Goal: Find specific page/section: Find specific page/section

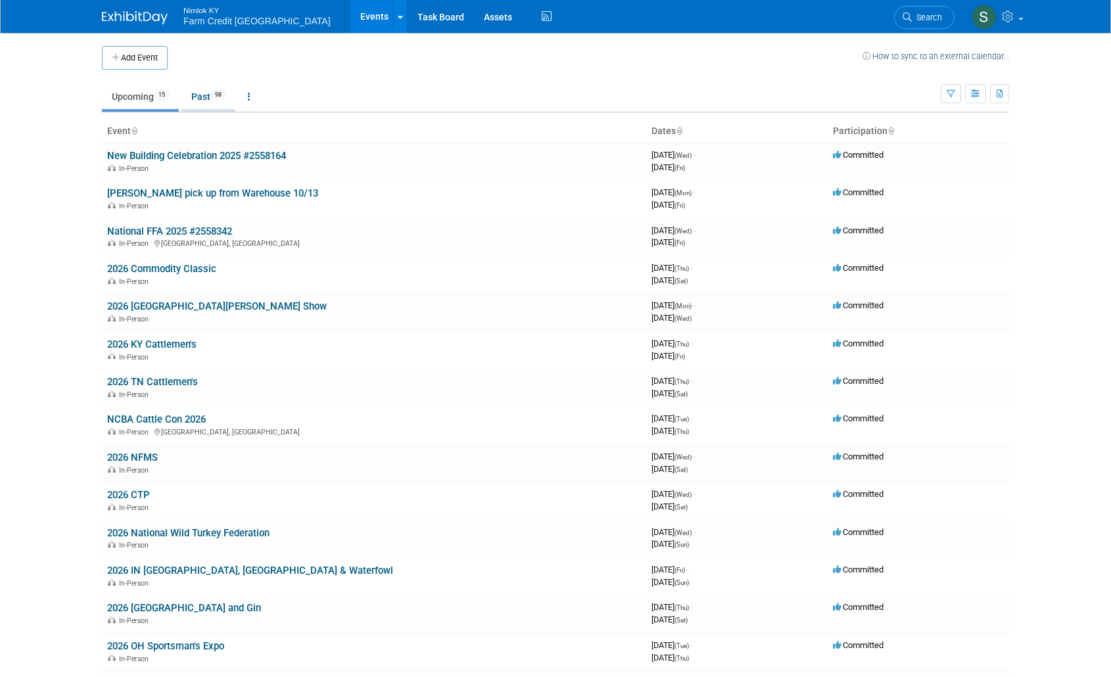
click at [214, 92] on link "Past 98" at bounding box center [209, 96] width 54 height 25
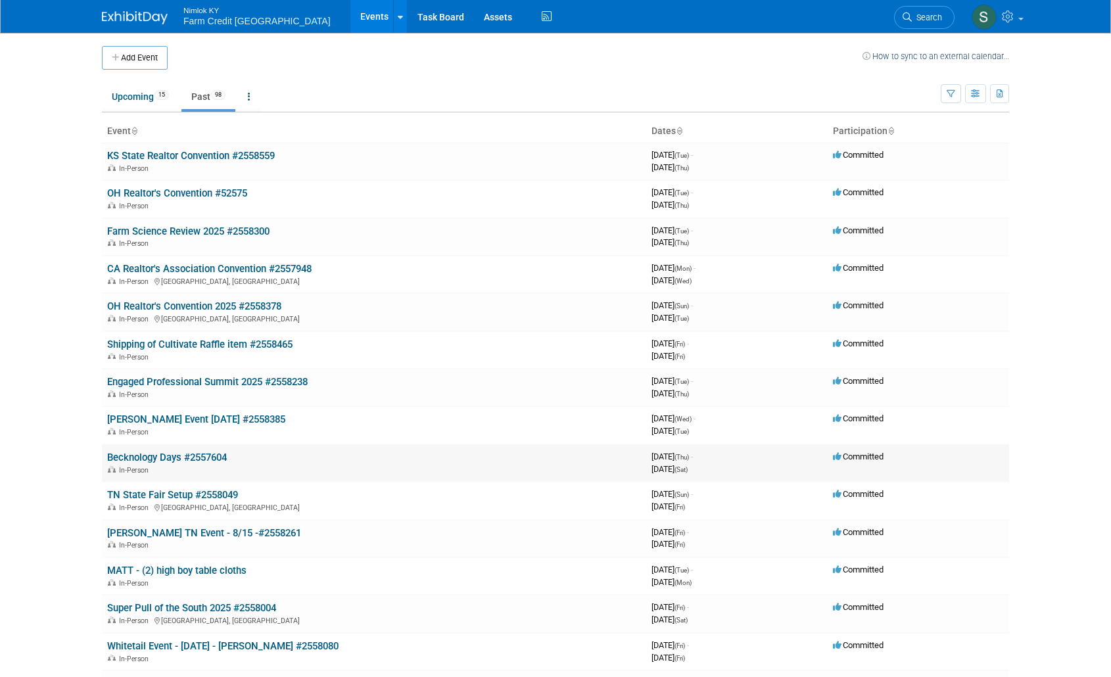
click at [164, 464] on div "In-Person" at bounding box center [374, 469] width 534 height 11
click at [168, 460] on link "Becknology Days #2557604" at bounding box center [167, 458] width 120 height 12
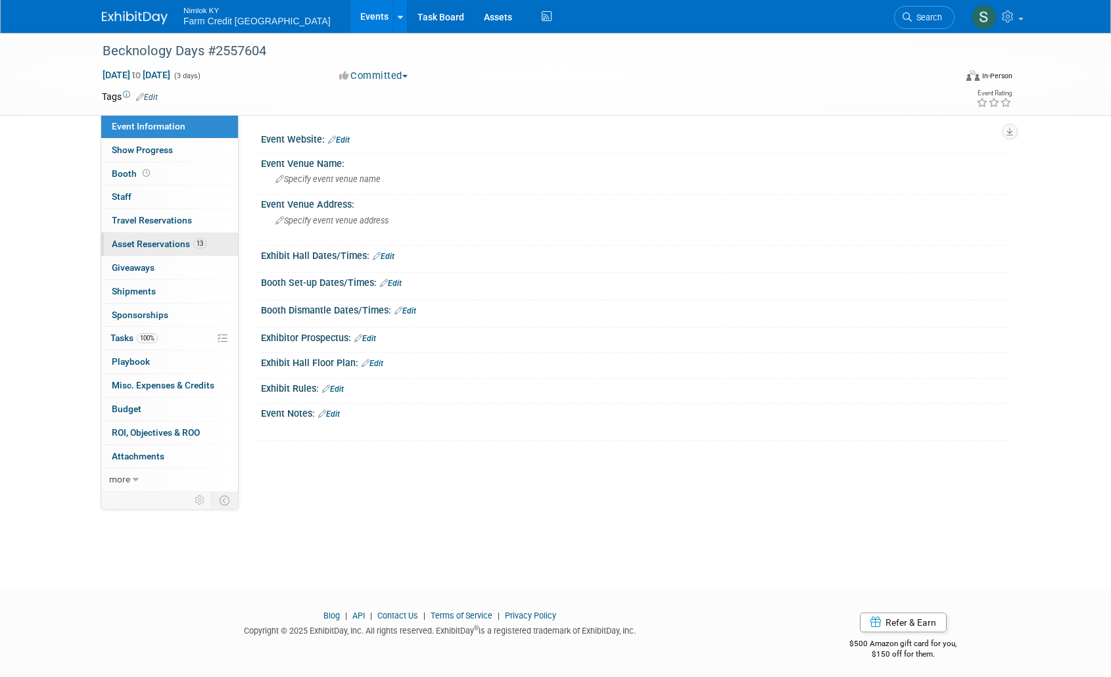
click at [160, 239] on span "Asset Reservations 13" at bounding box center [159, 244] width 95 height 11
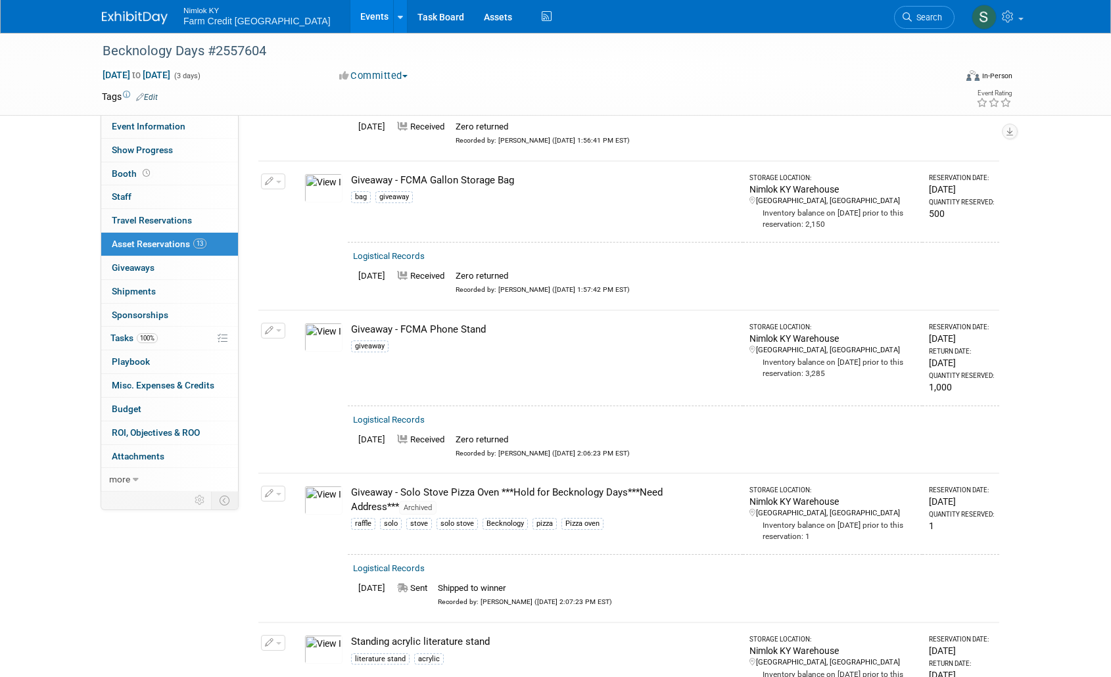
scroll to position [1274, 0]
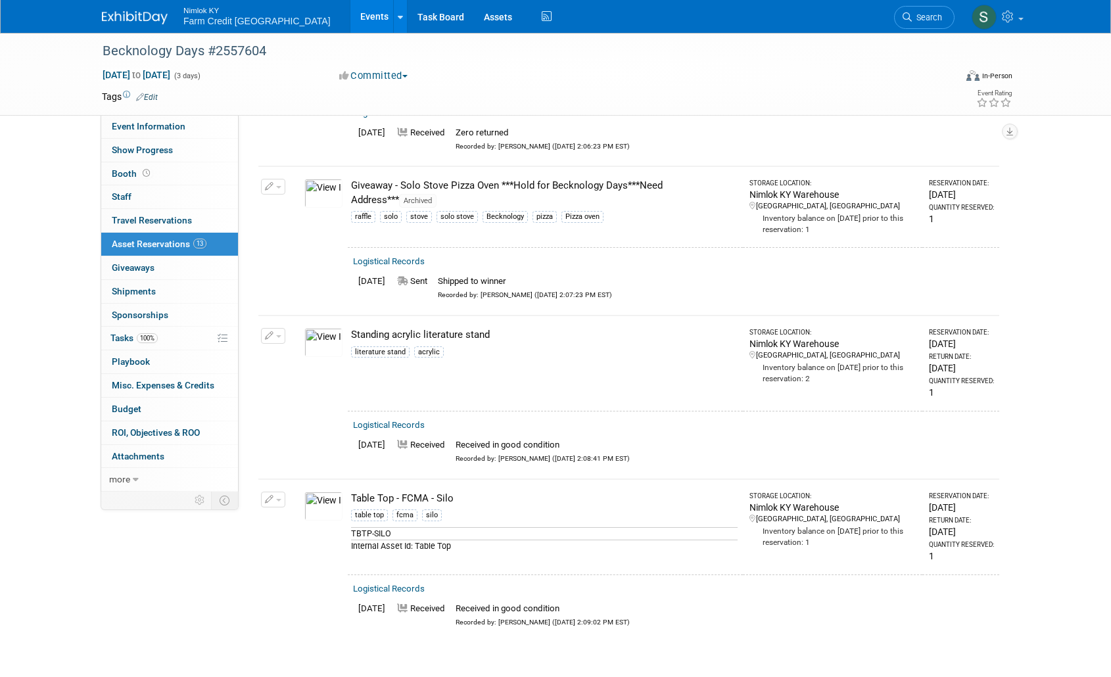
scroll to position [1734, 0]
